Goal: Find specific page/section: Find specific page/section

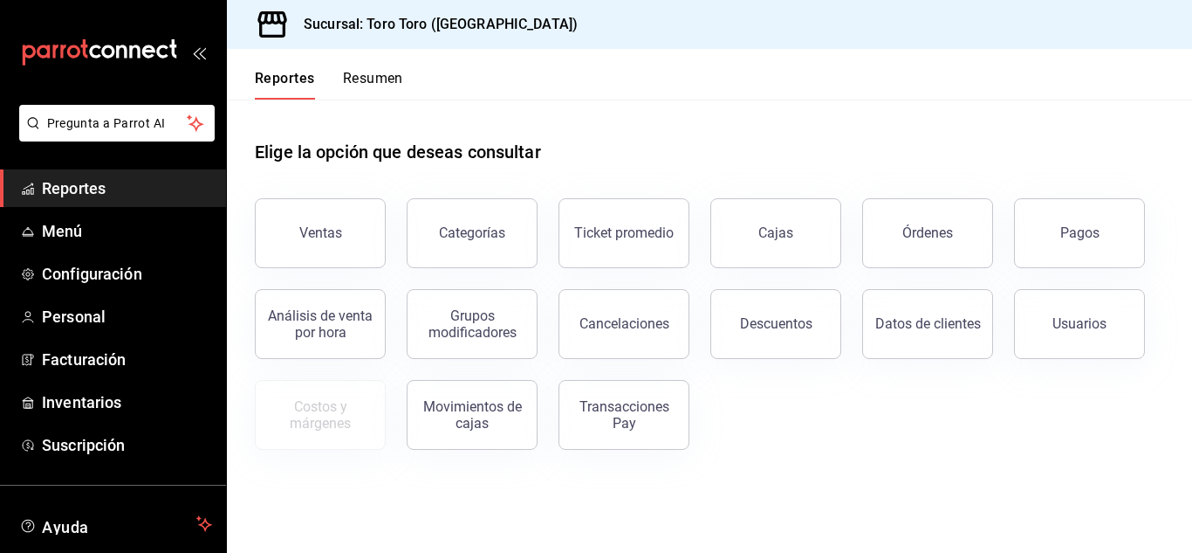
click at [959, 270] on div "Datos de clientes" at bounding box center [918, 313] width 152 height 91
click at [957, 244] on button "Órdenes" at bounding box center [927, 233] width 131 height 70
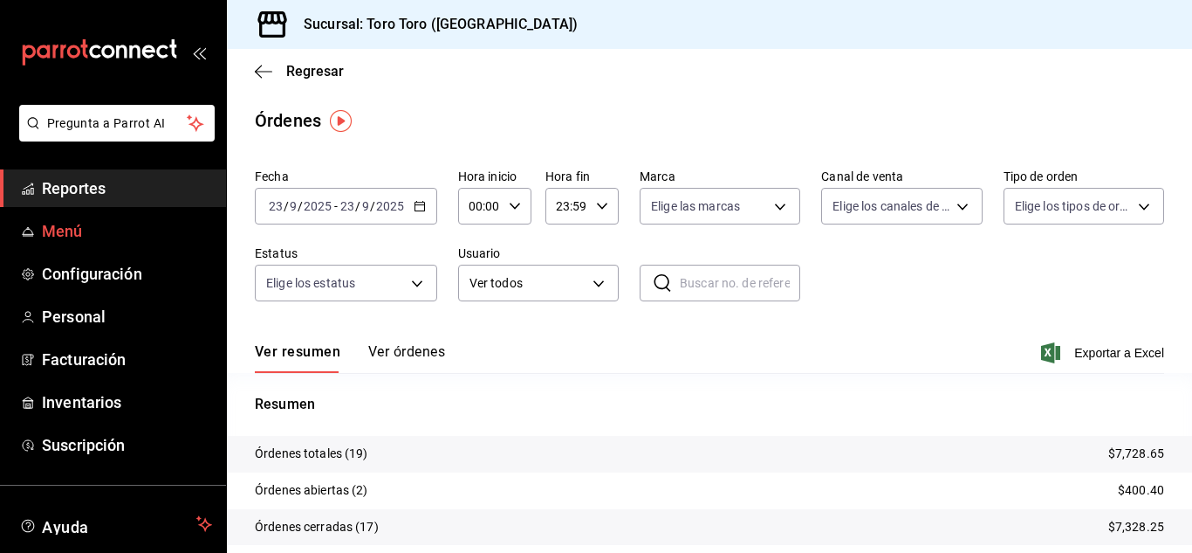
drag, startPoint x: 78, startPoint y: 189, endPoint x: 77, endPoint y: 232, distance: 43.7
click at [78, 189] on span "Reportes" at bounding box center [127, 188] width 170 height 24
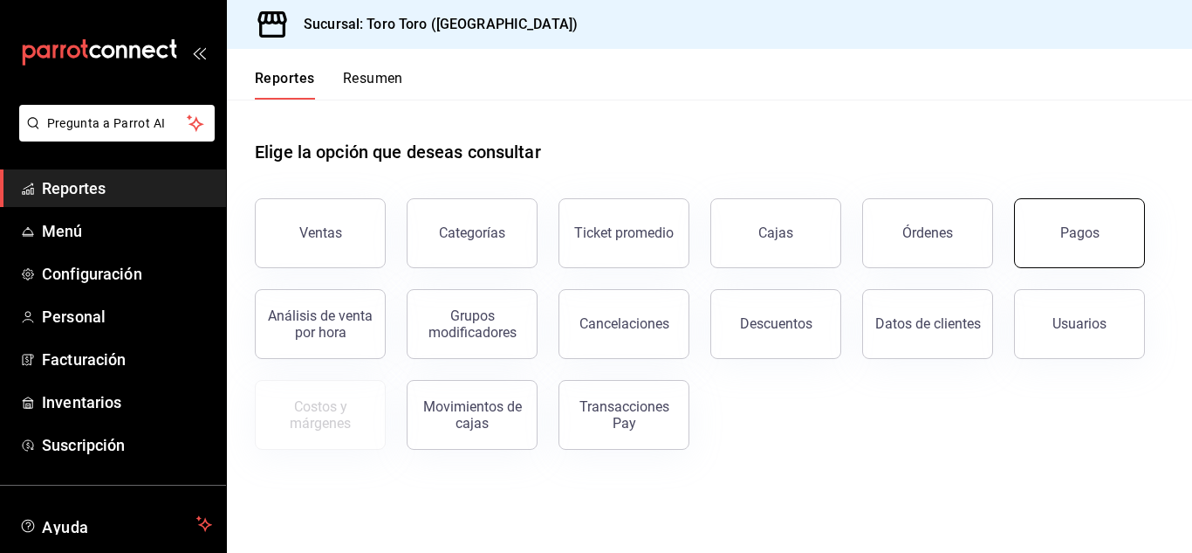
click at [1124, 233] on button "Pagos" at bounding box center [1079, 233] width 131 height 70
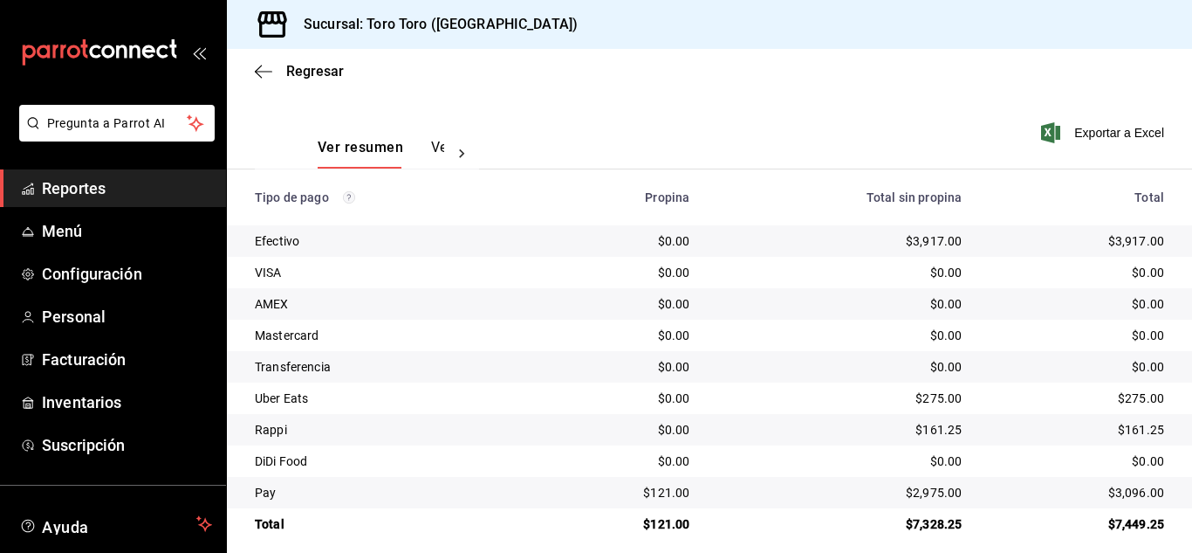
scroll to position [250, 0]
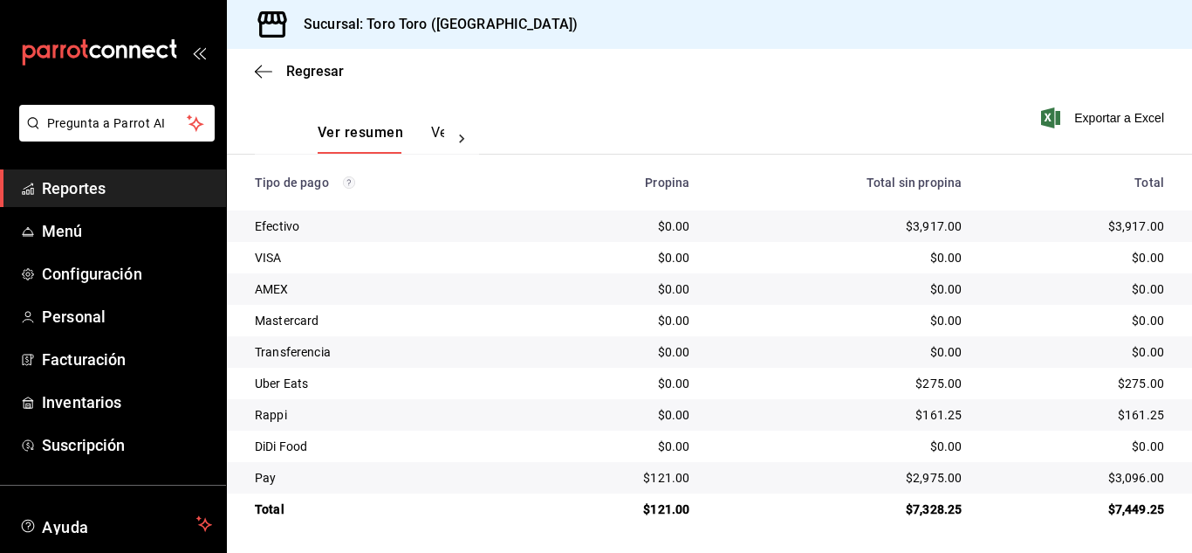
click at [127, 174] on link "Reportes" at bounding box center [113, 188] width 226 height 38
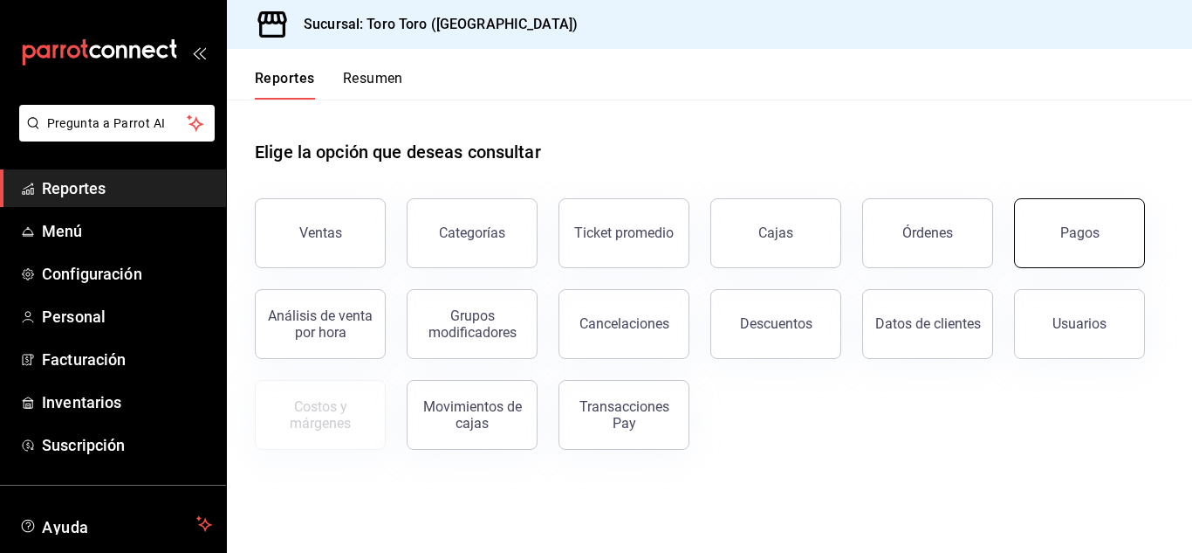
click at [1061, 237] on button "Pagos" at bounding box center [1079, 233] width 131 height 70
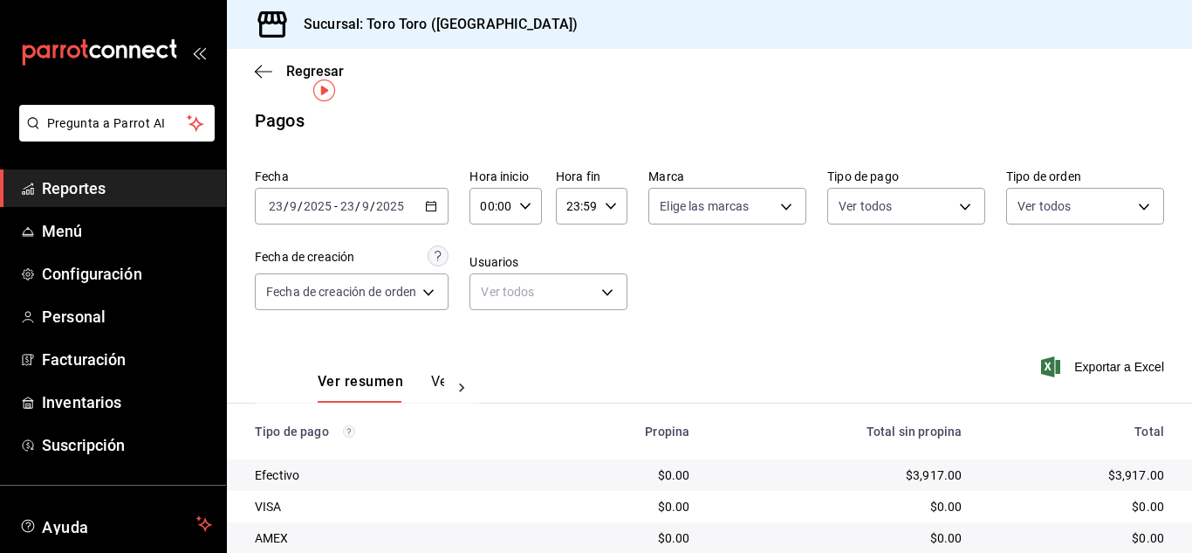
scroll to position [250, 0]
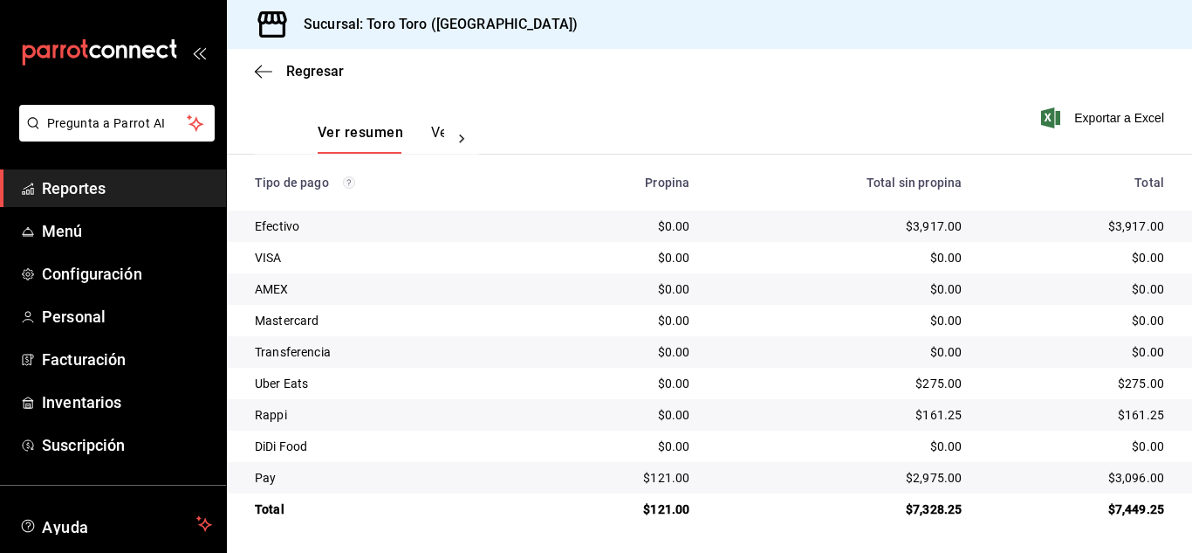
click at [65, 182] on span "Reportes" at bounding box center [127, 188] width 170 height 24
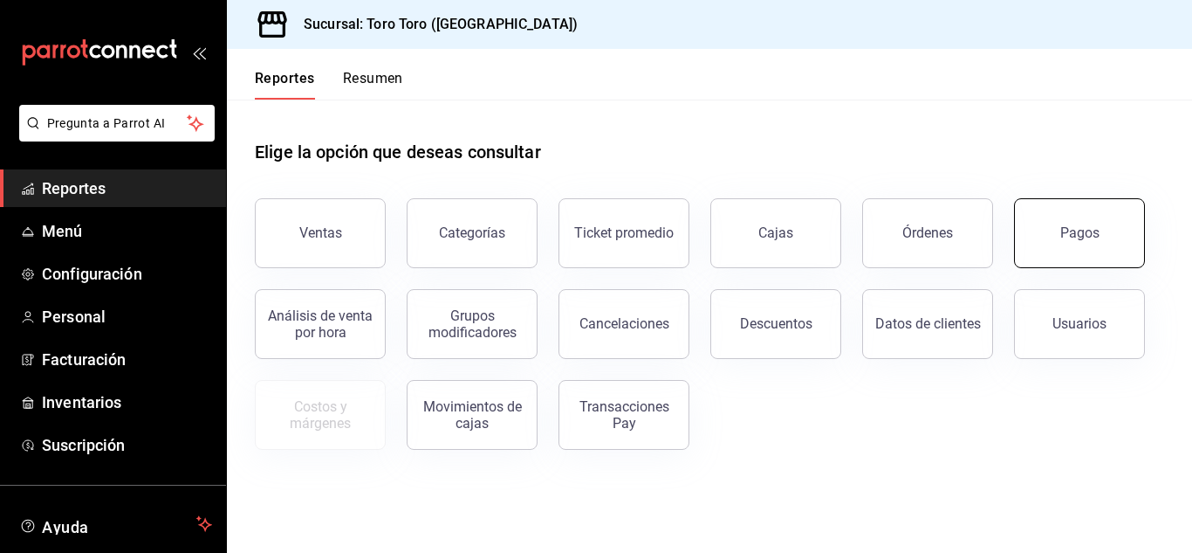
click at [1059, 247] on button "Pagos" at bounding box center [1079, 233] width 131 height 70
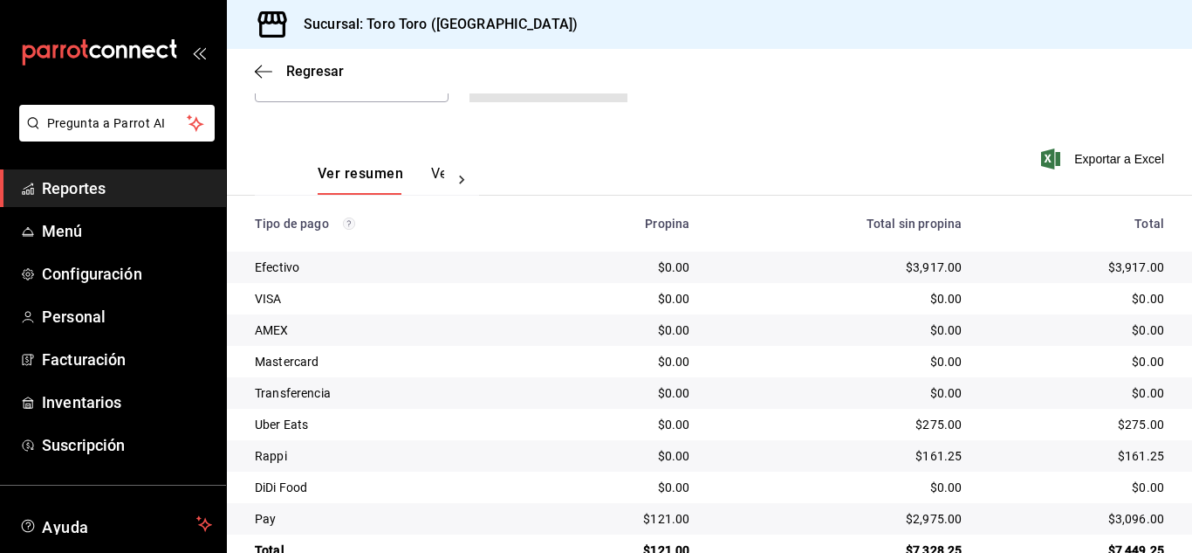
scroll to position [250, 0]
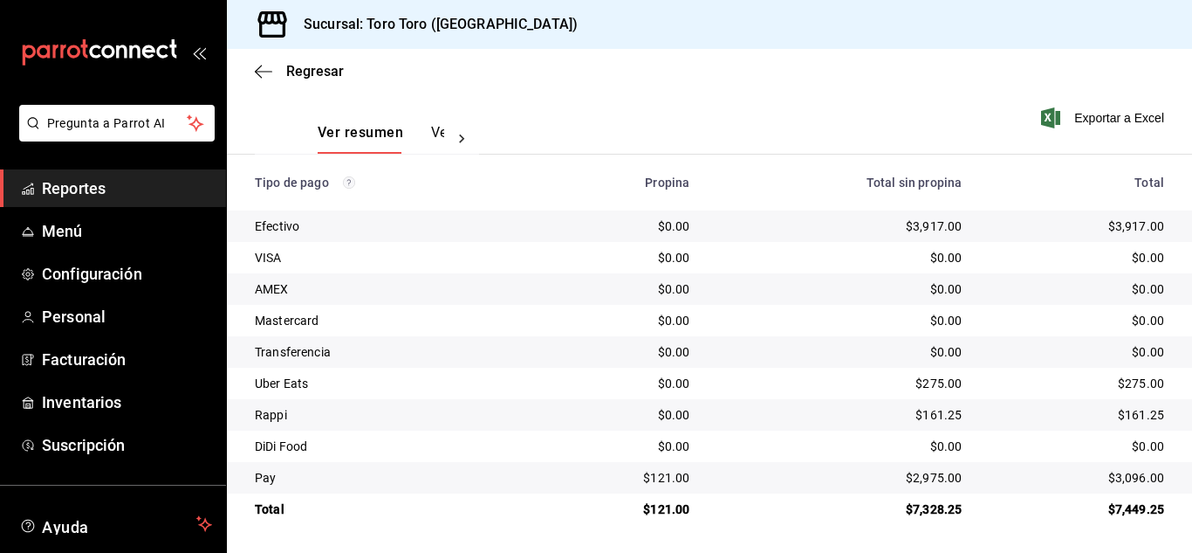
click at [124, 192] on span "Reportes" at bounding box center [127, 188] width 170 height 24
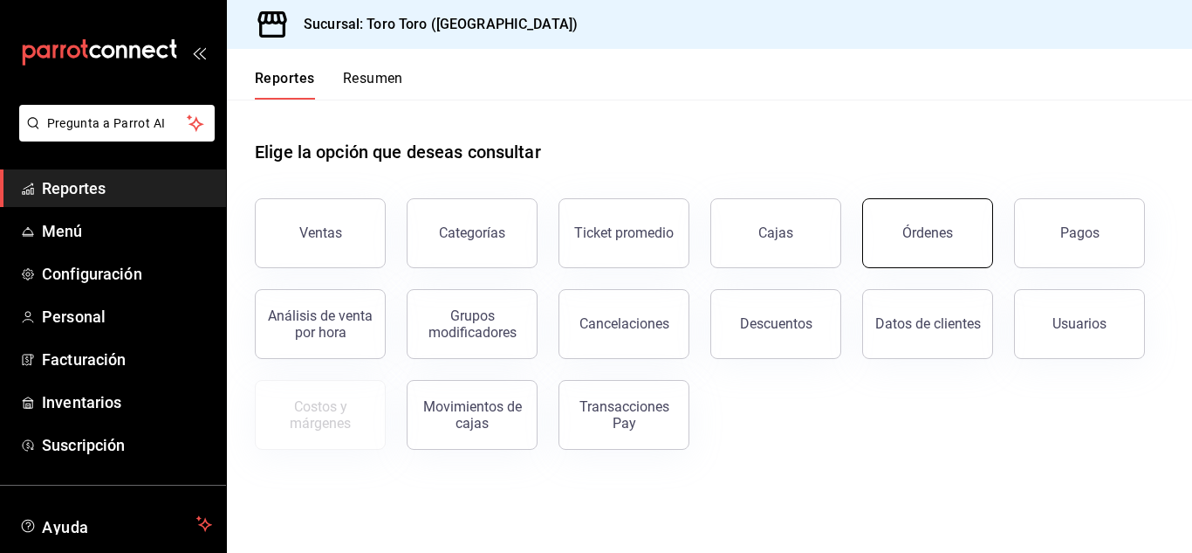
click at [890, 232] on button "Órdenes" at bounding box center [927, 233] width 131 height 70
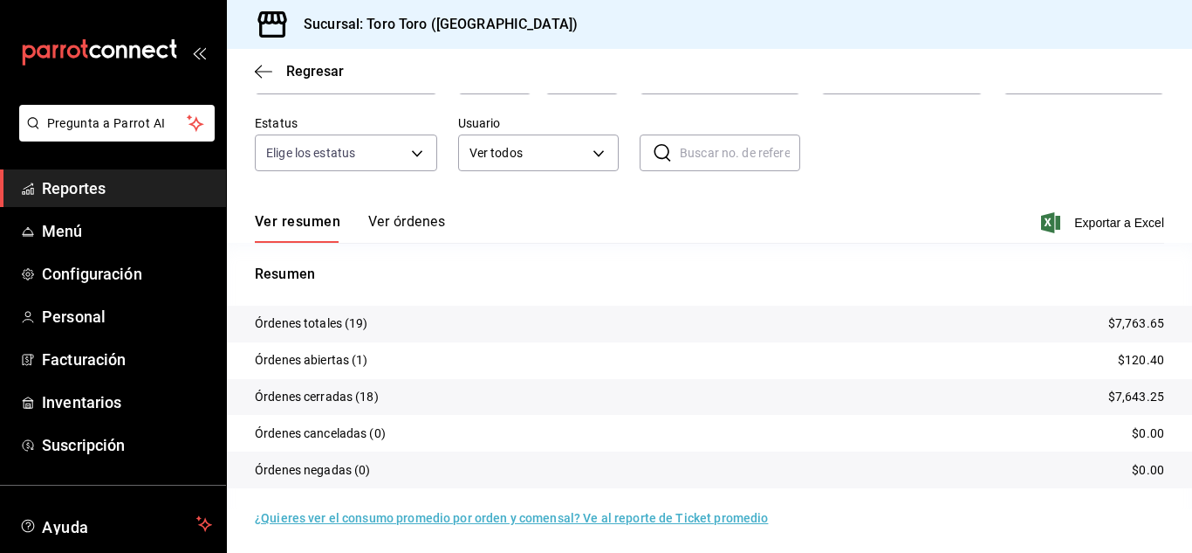
scroll to position [133, 0]
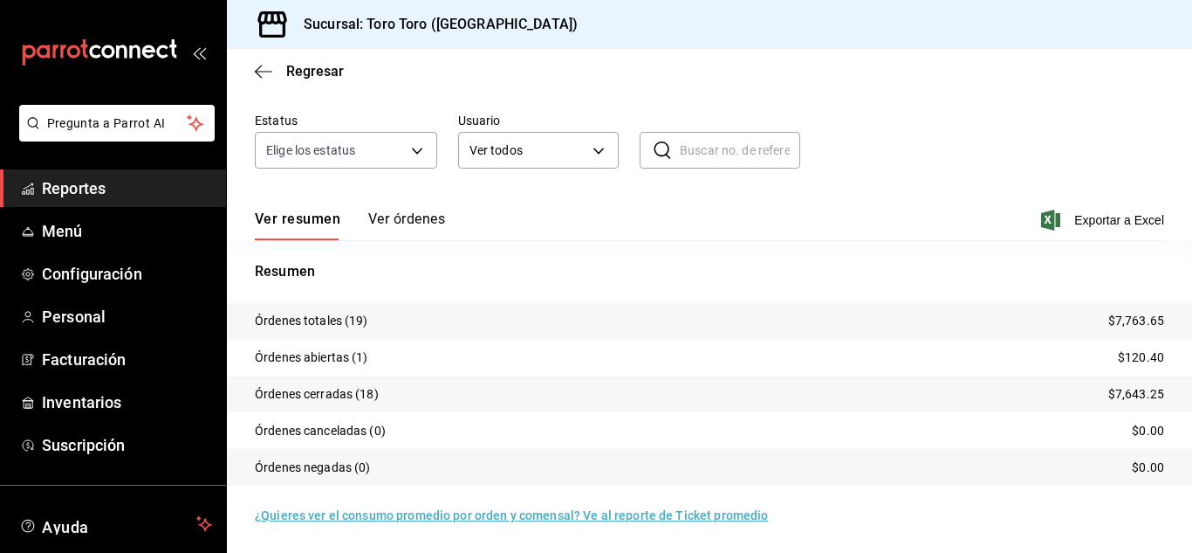
click at [112, 189] on span "Reportes" at bounding box center [127, 188] width 170 height 24
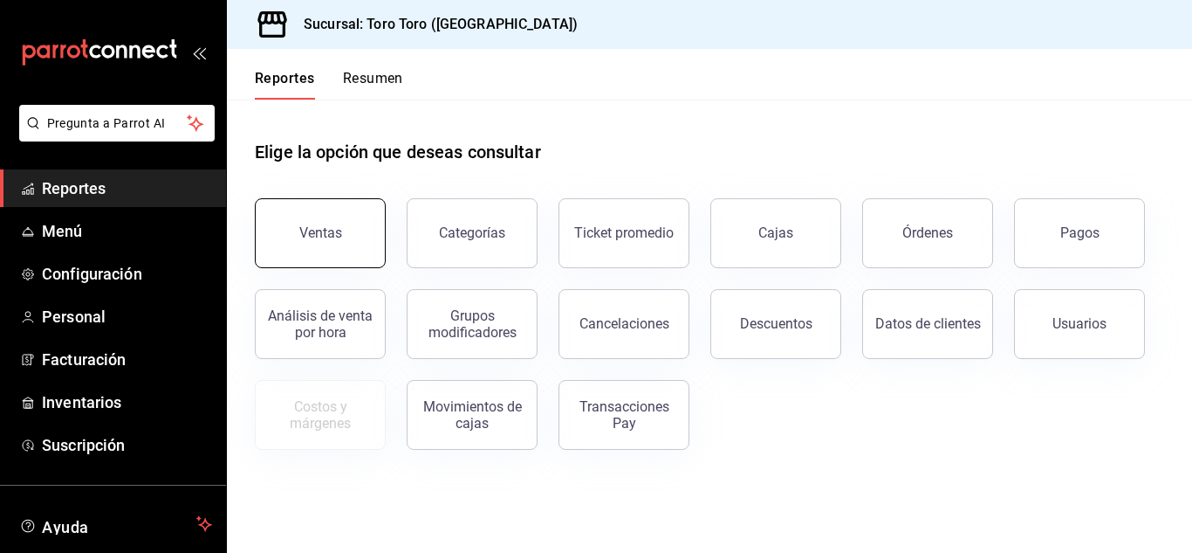
click at [331, 220] on button "Ventas" at bounding box center [320, 233] width 131 height 70
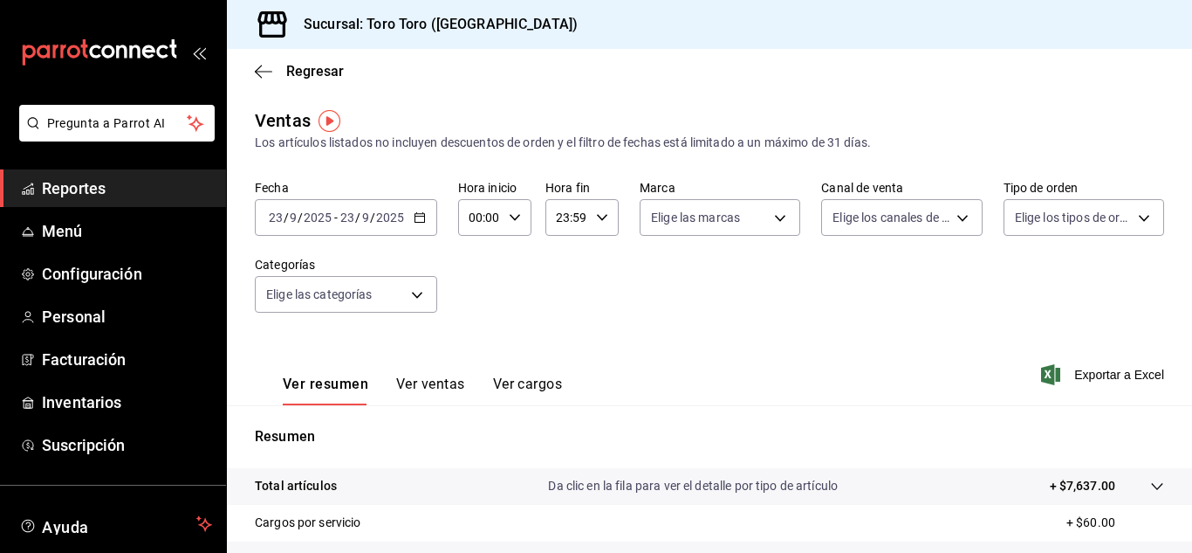
click at [545, 384] on button "Ver cargos" at bounding box center [528, 390] width 70 height 30
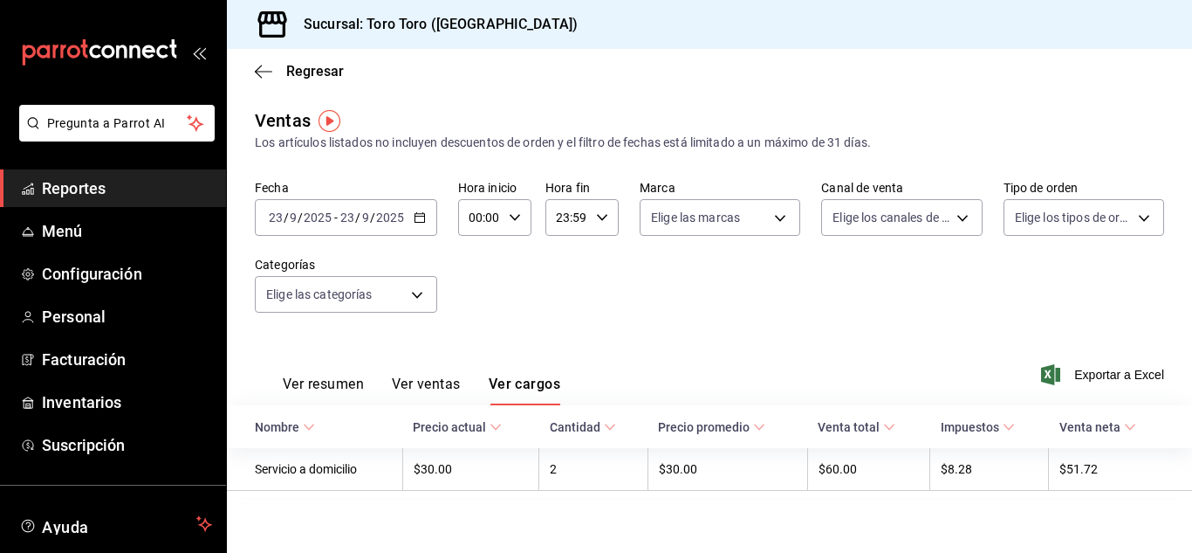
click at [110, 202] on link "Reportes" at bounding box center [113, 188] width 226 height 38
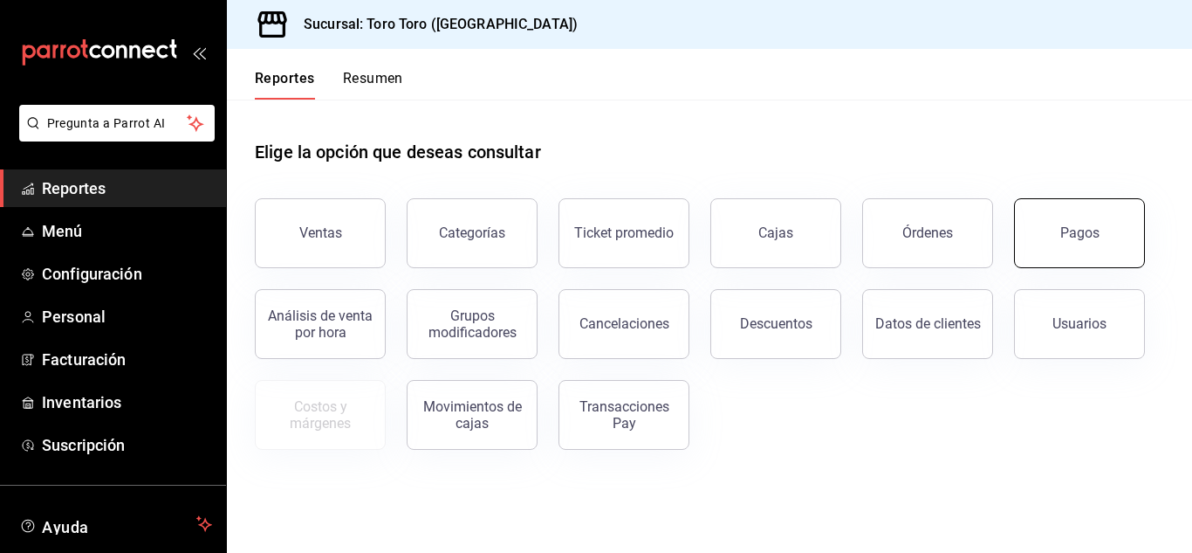
click at [1040, 220] on button "Pagos" at bounding box center [1079, 233] width 131 height 70
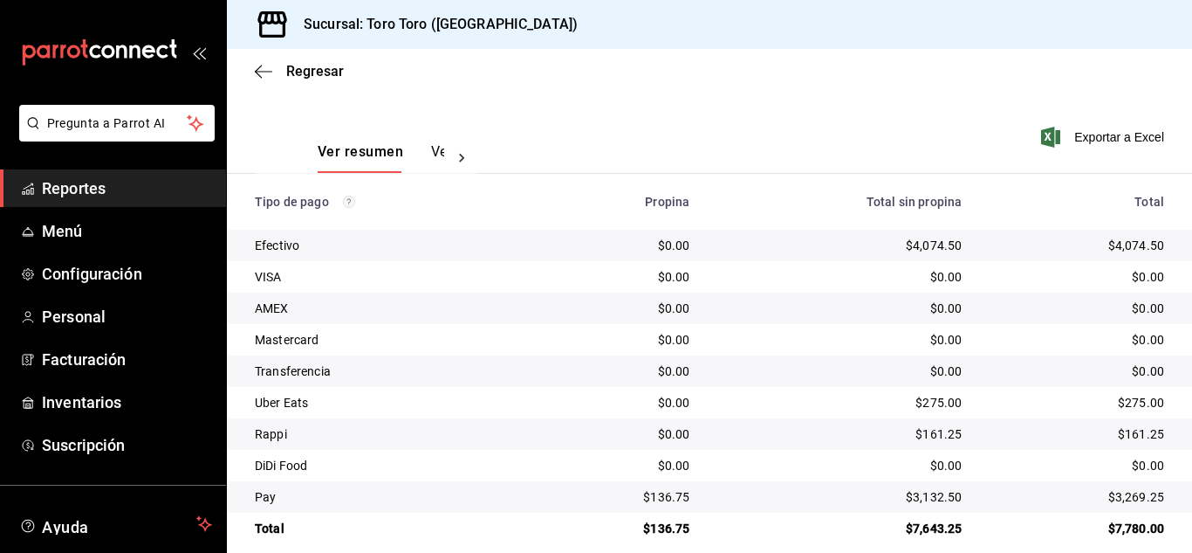
scroll to position [250, 0]
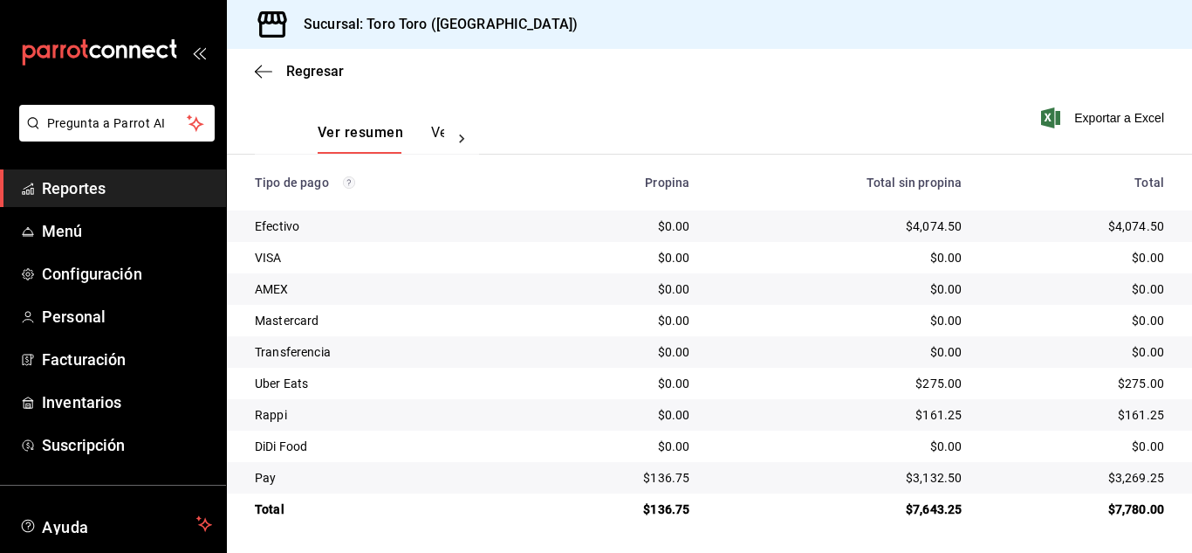
drag, startPoint x: 99, startPoint y: 187, endPoint x: 113, endPoint y: 180, distance: 16.4
click at [99, 187] on span "Reportes" at bounding box center [127, 188] width 170 height 24
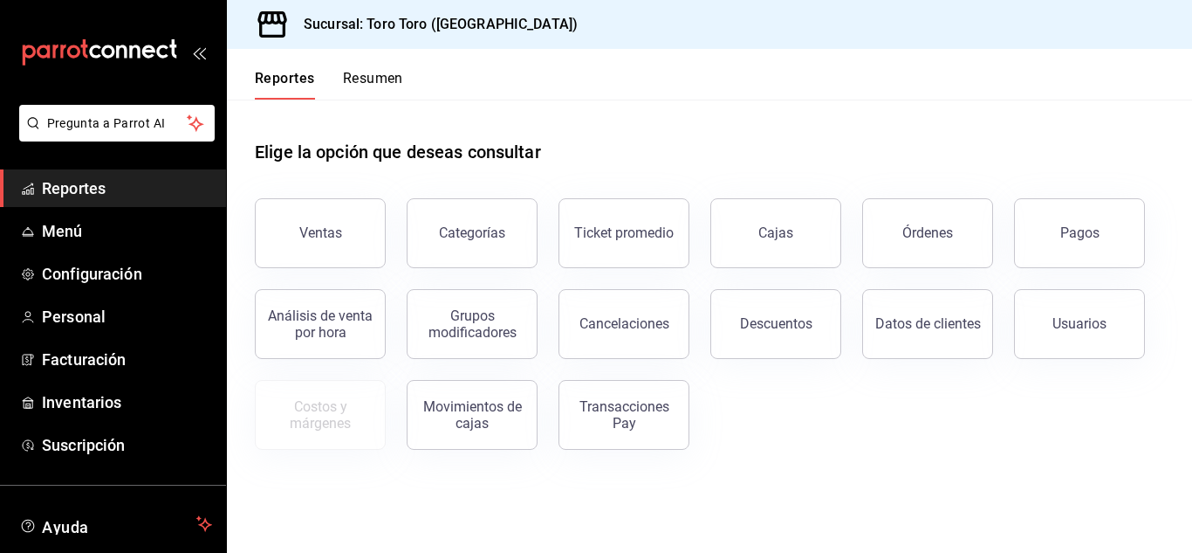
click at [970, 266] on div "Órdenes" at bounding box center [918, 222] width 152 height 91
click at [960, 239] on button "Órdenes" at bounding box center [927, 233] width 131 height 70
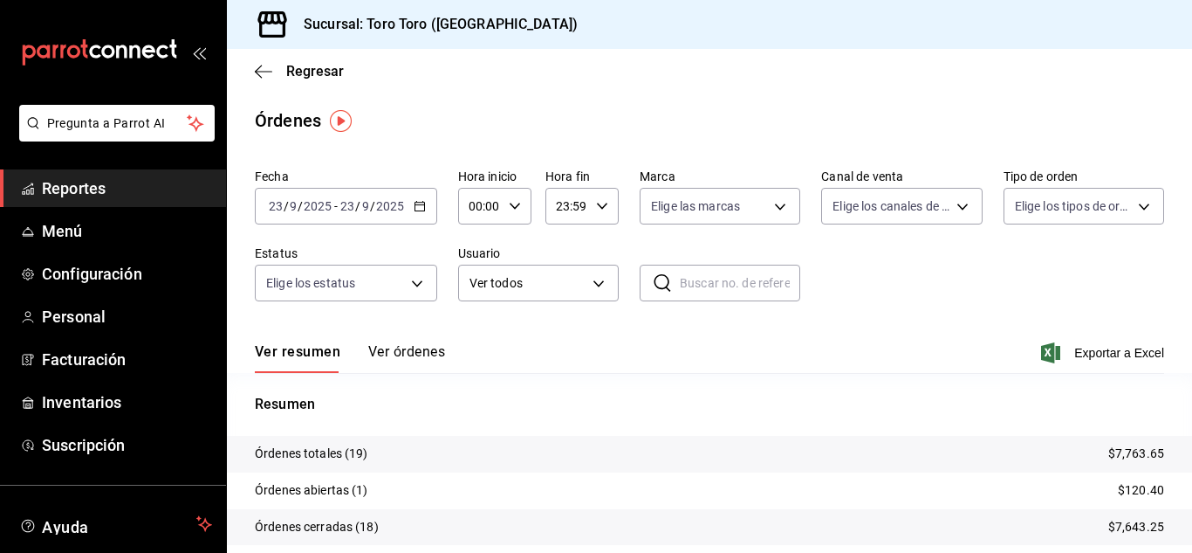
click at [124, 183] on span "Reportes" at bounding box center [127, 188] width 170 height 24
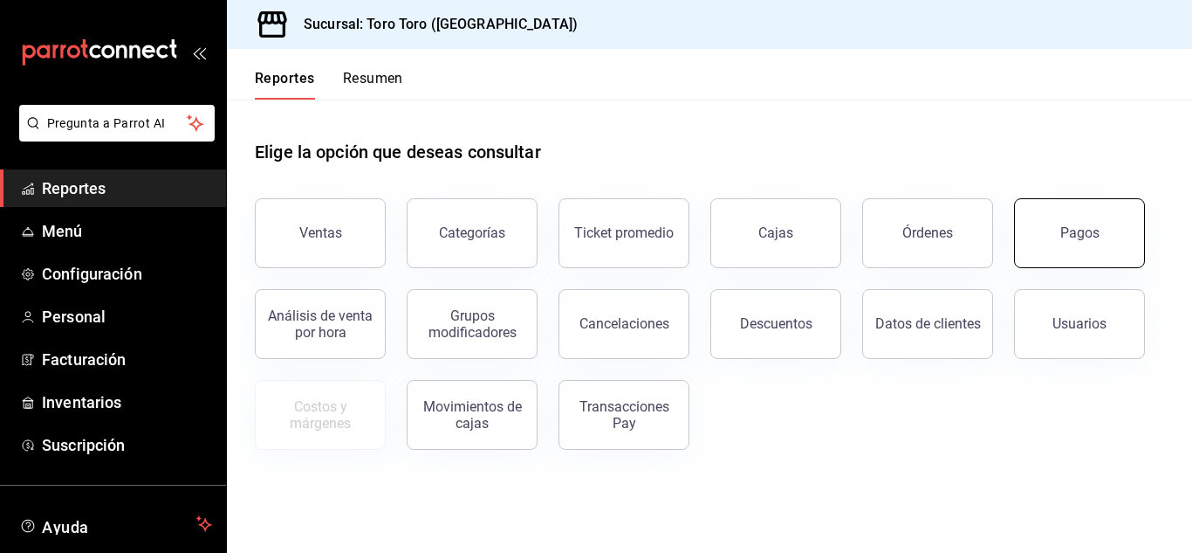
click at [1093, 211] on button "Pagos" at bounding box center [1079, 233] width 131 height 70
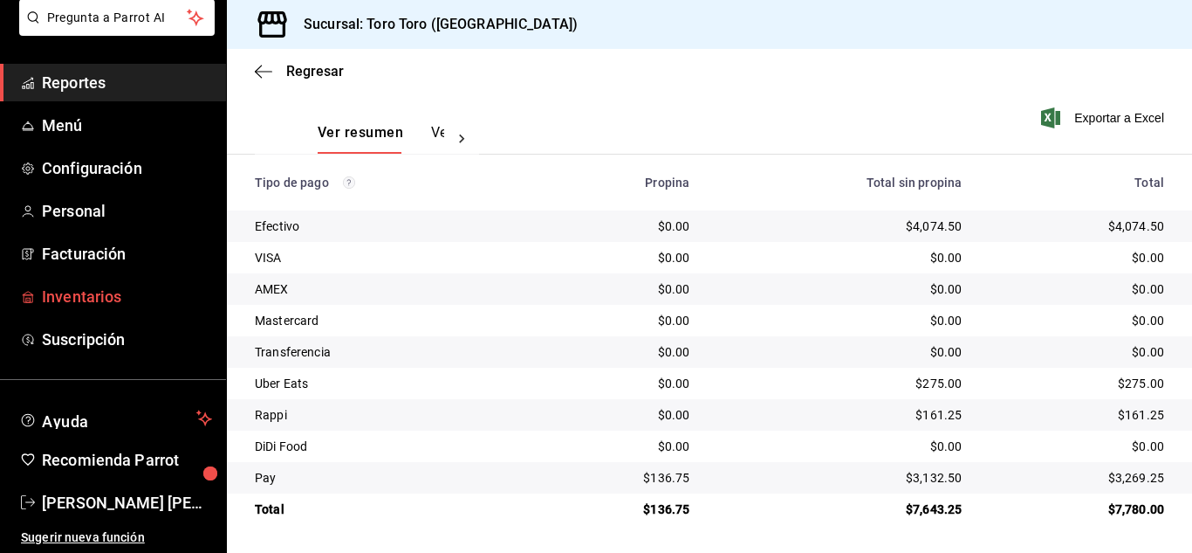
scroll to position [107, 0]
drag, startPoint x: 139, startPoint y: 498, endPoint x: 162, endPoint y: 498, distance: 23.6
click at [139, 498] on span "[PERSON_NAME] [PERSON_NAME] [PERSON_NAME]" at bounding box center [127, 502] width 170 height 24
